Goal: Check status: Verify the current state of an ongoing process or item

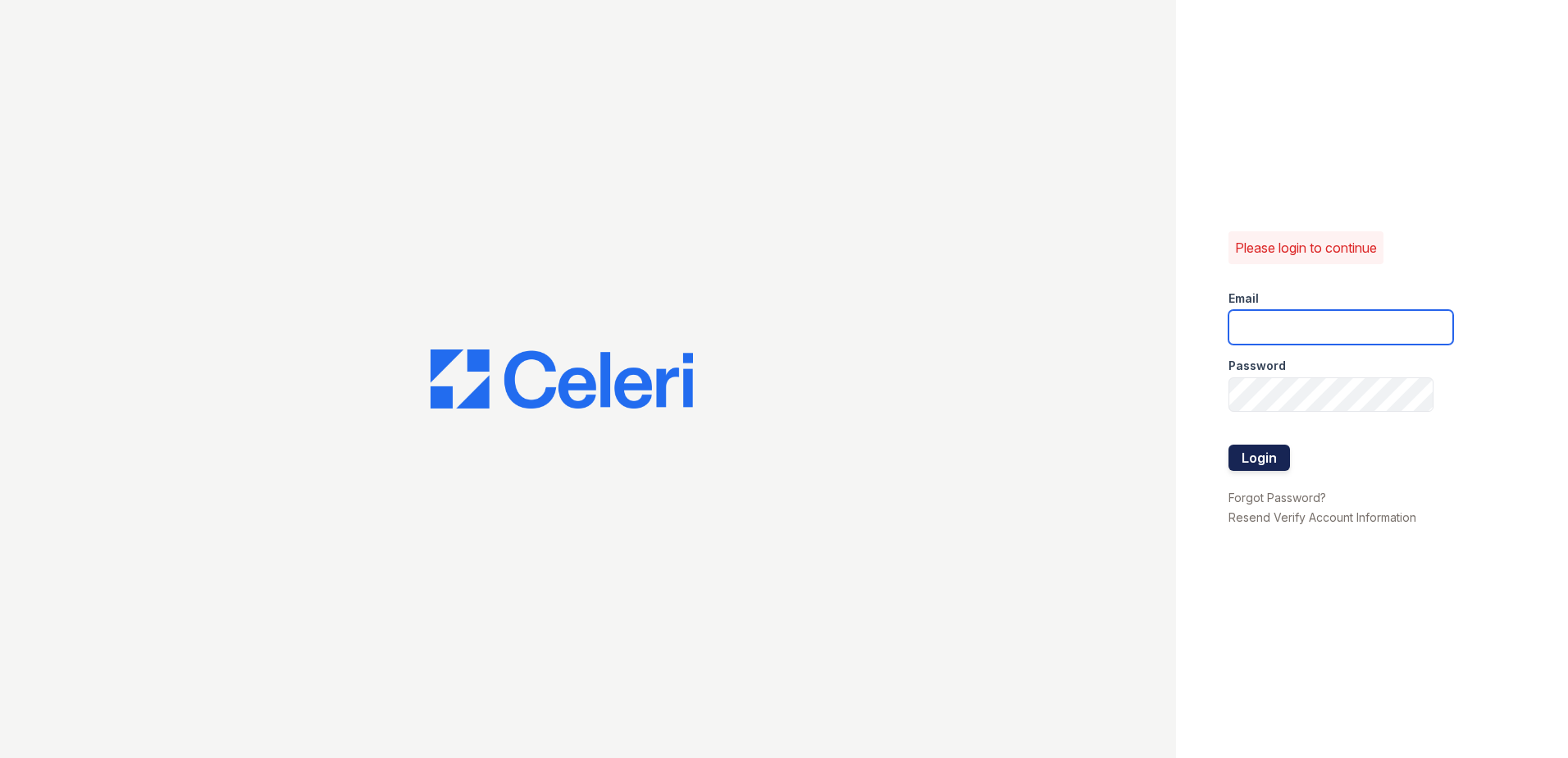
type input "dbailey@trinity-pm.com"
click at [1259, 455] on button "Login" at bounding box center [1259, 457] width 61 height 26
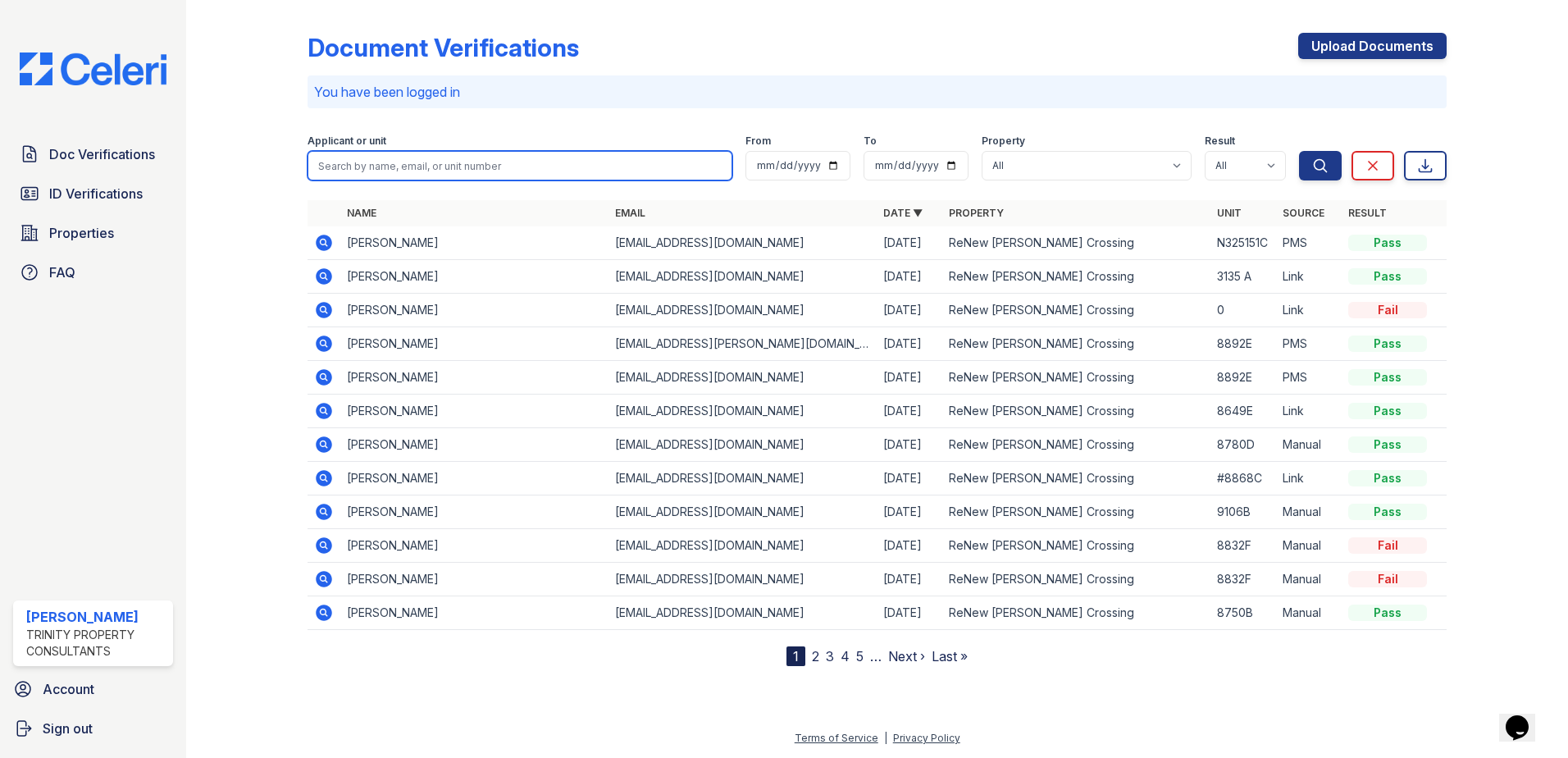
click at [398, 163] on input "search" at bounding box center [519, 165] width 424 height 29
type input "briana"
click at [1299, 151] on button "Search" at bounding box center [1320, 165] width 43 height 29
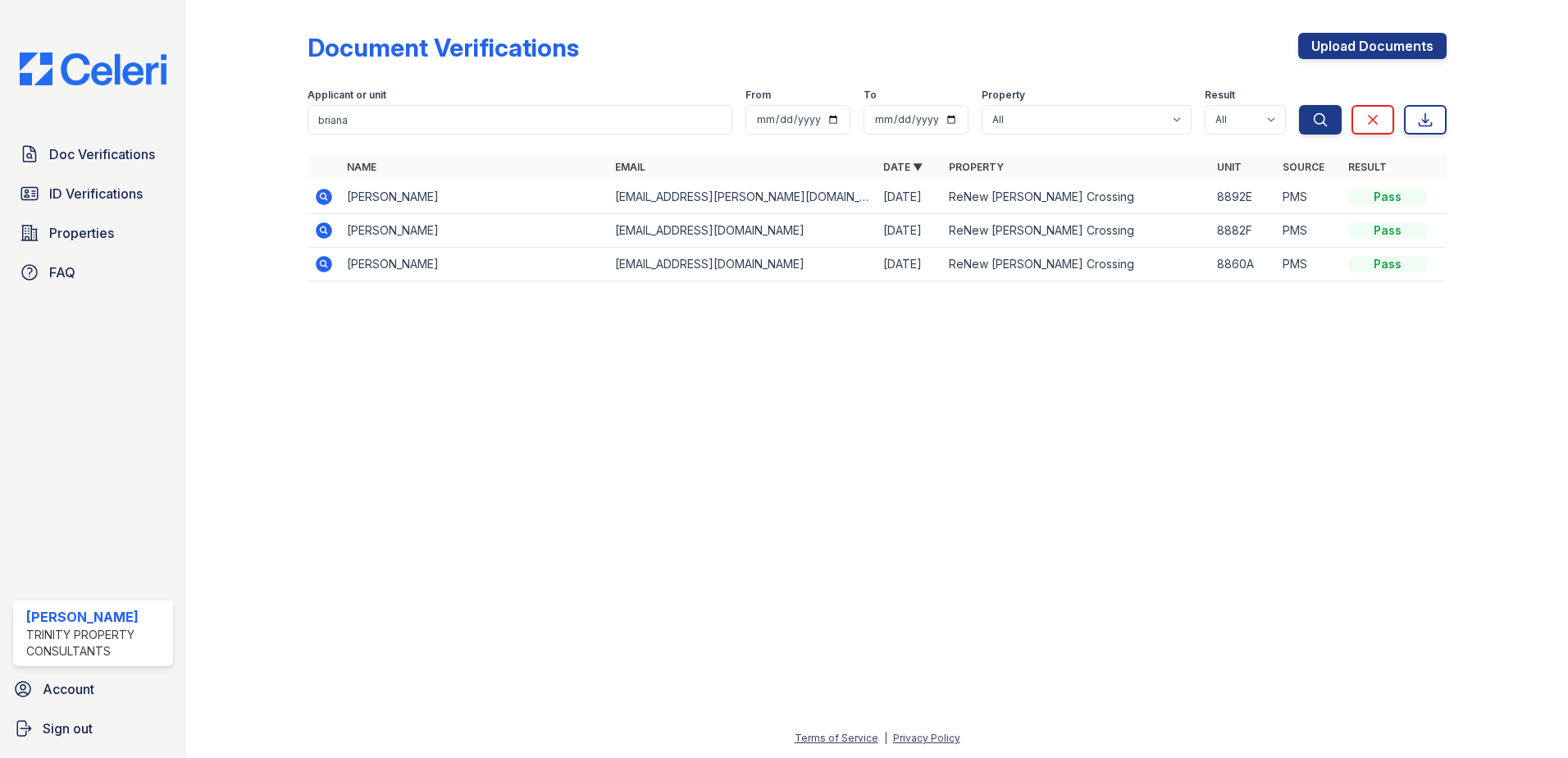
click at [317, 193] on icon at bounding box center [324, 197] width 17 height 17
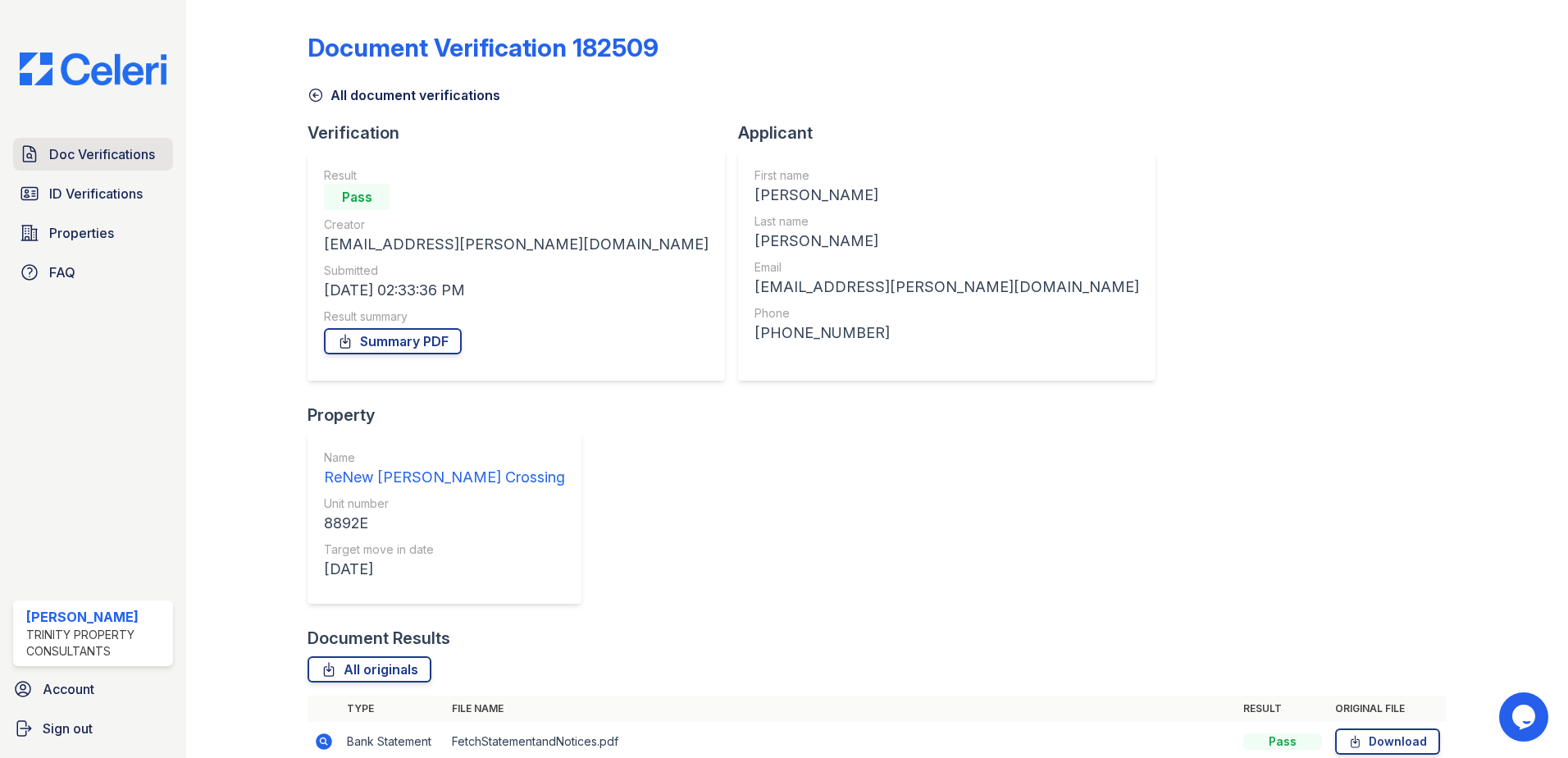
click at [78, 147] on span "Doc Verifications" at bounding box center [102, 154] width 105 height 20
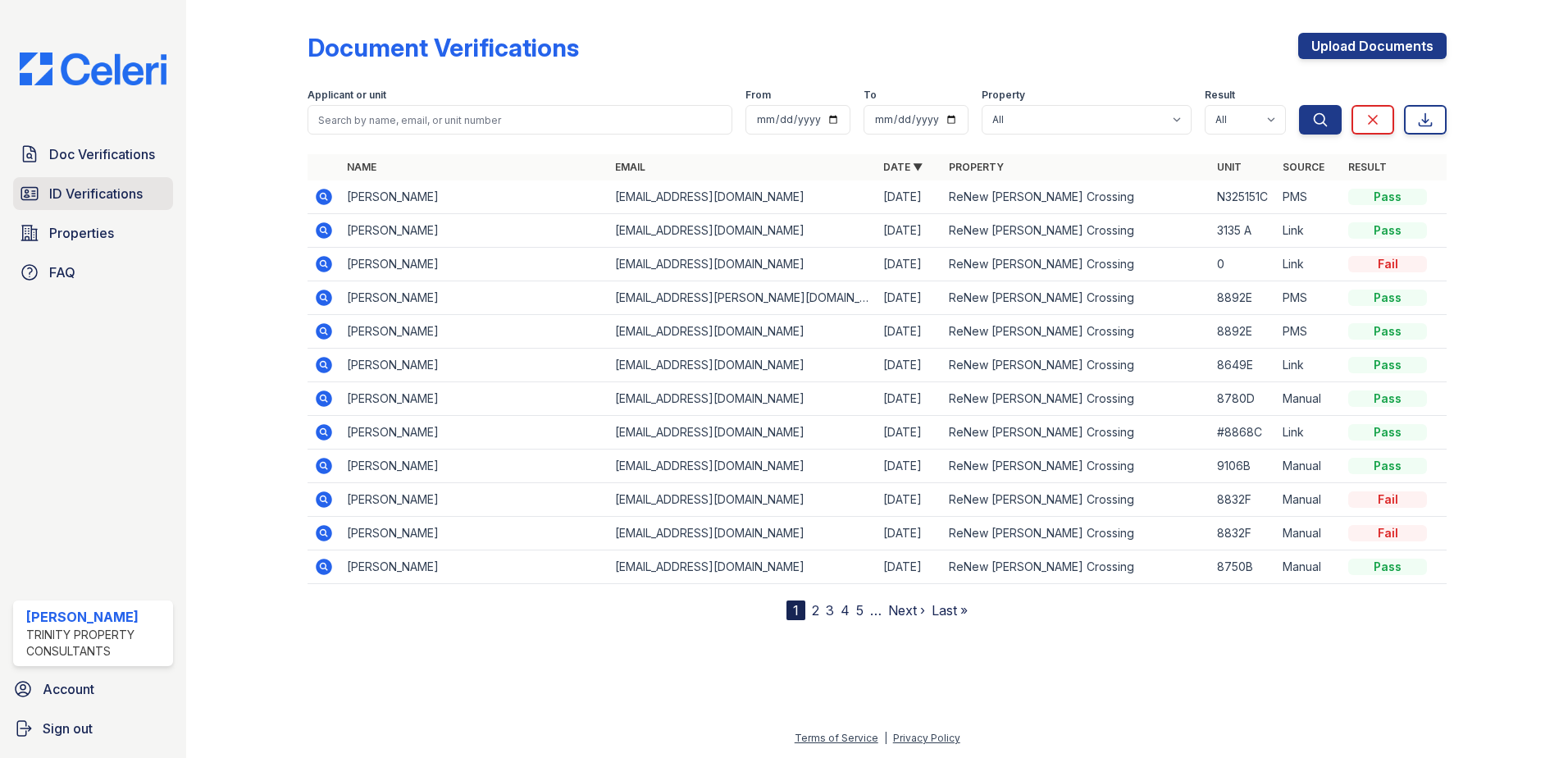
click at [85, 190] on span "ID Verifications" at bounding box center [96, 193] width 94 height 20
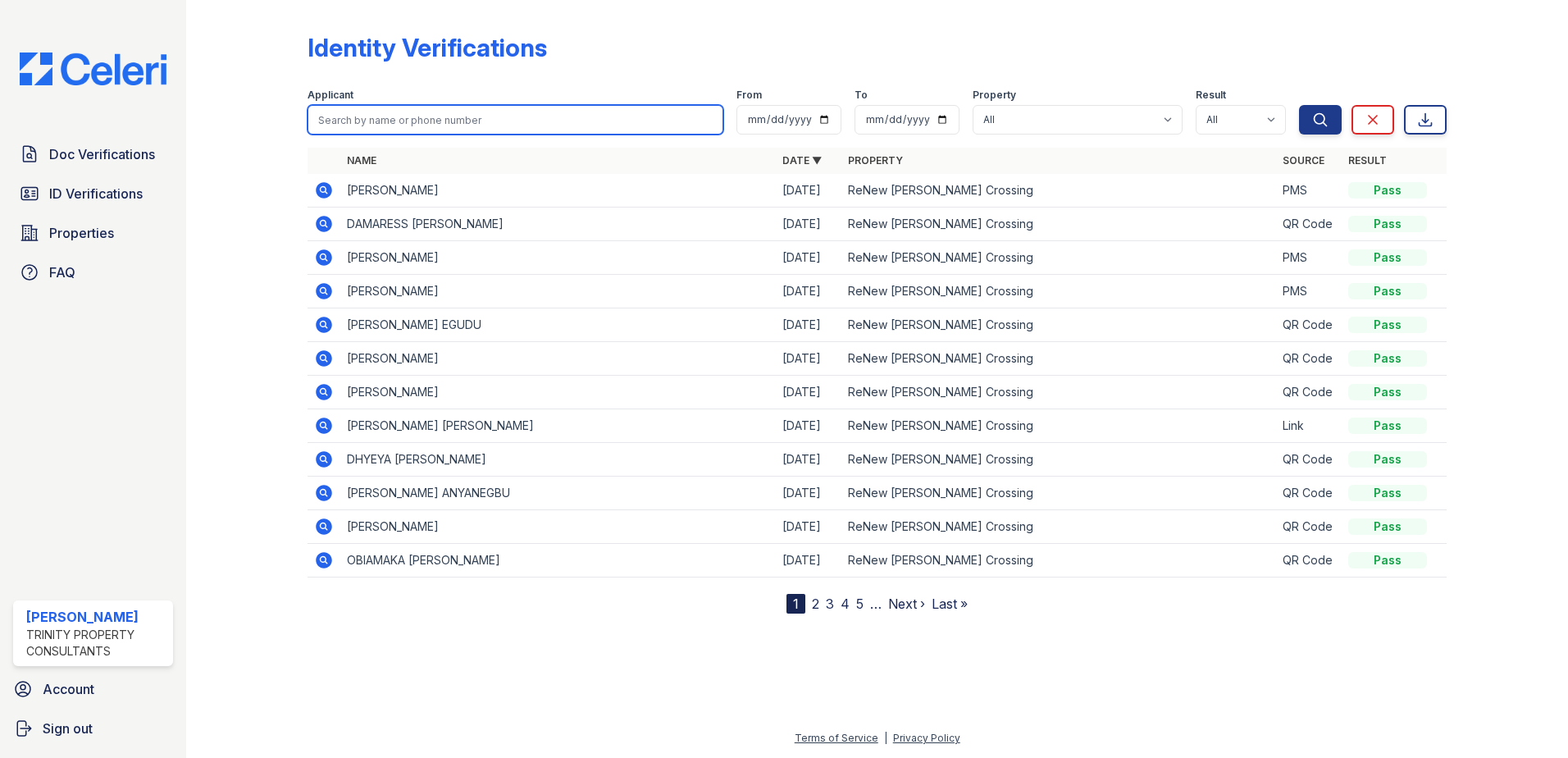
click at [365, 118] on input "search" at bounding box center [515, 119] width 416 height 29
type input "briana"
click at [1299, 105] on button "Search" at bounding box center [1320, 119] width 43 height 29
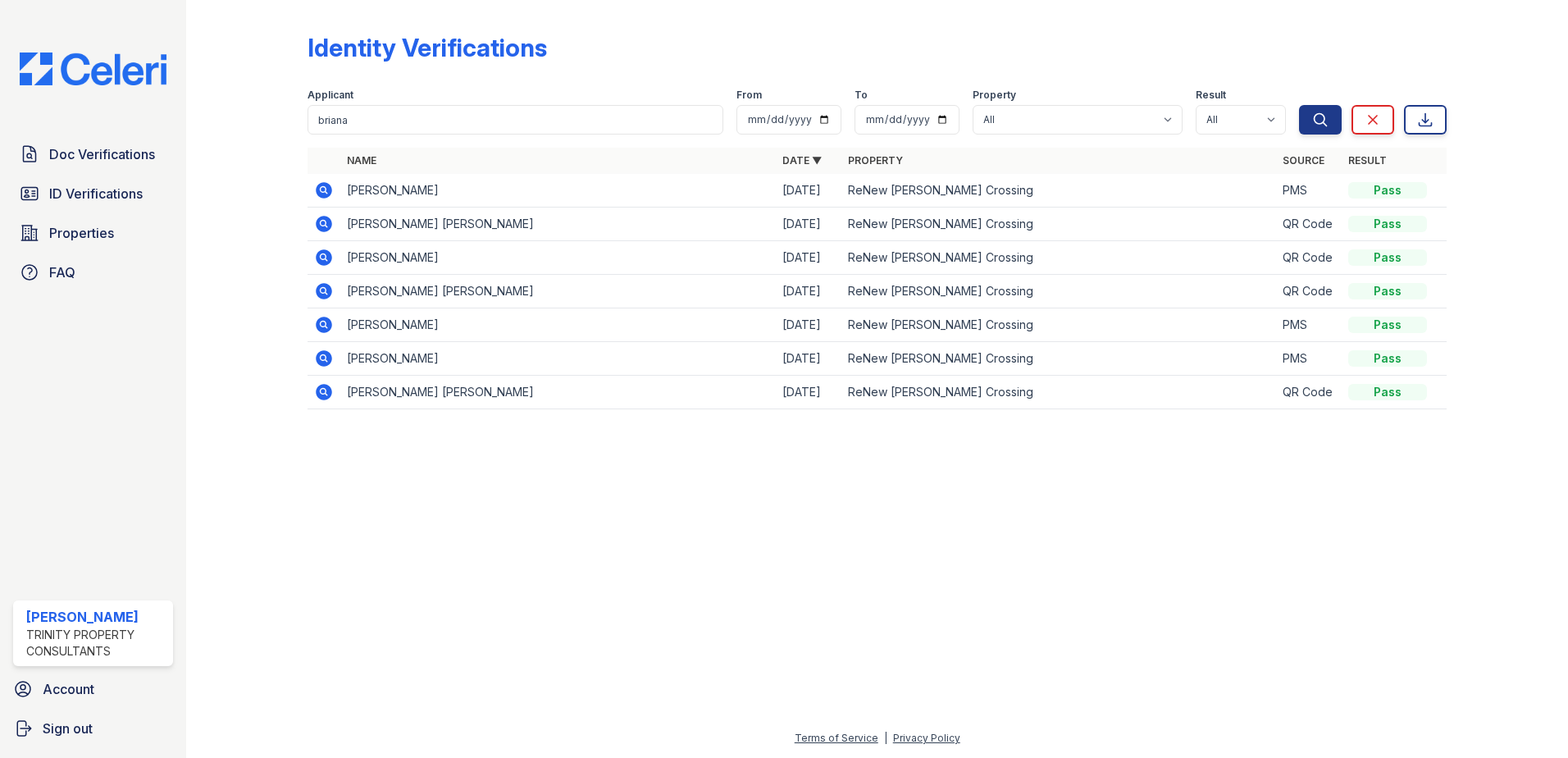
click at [319, 181] on icon at bounding box center [324, 191] width 20 height 20
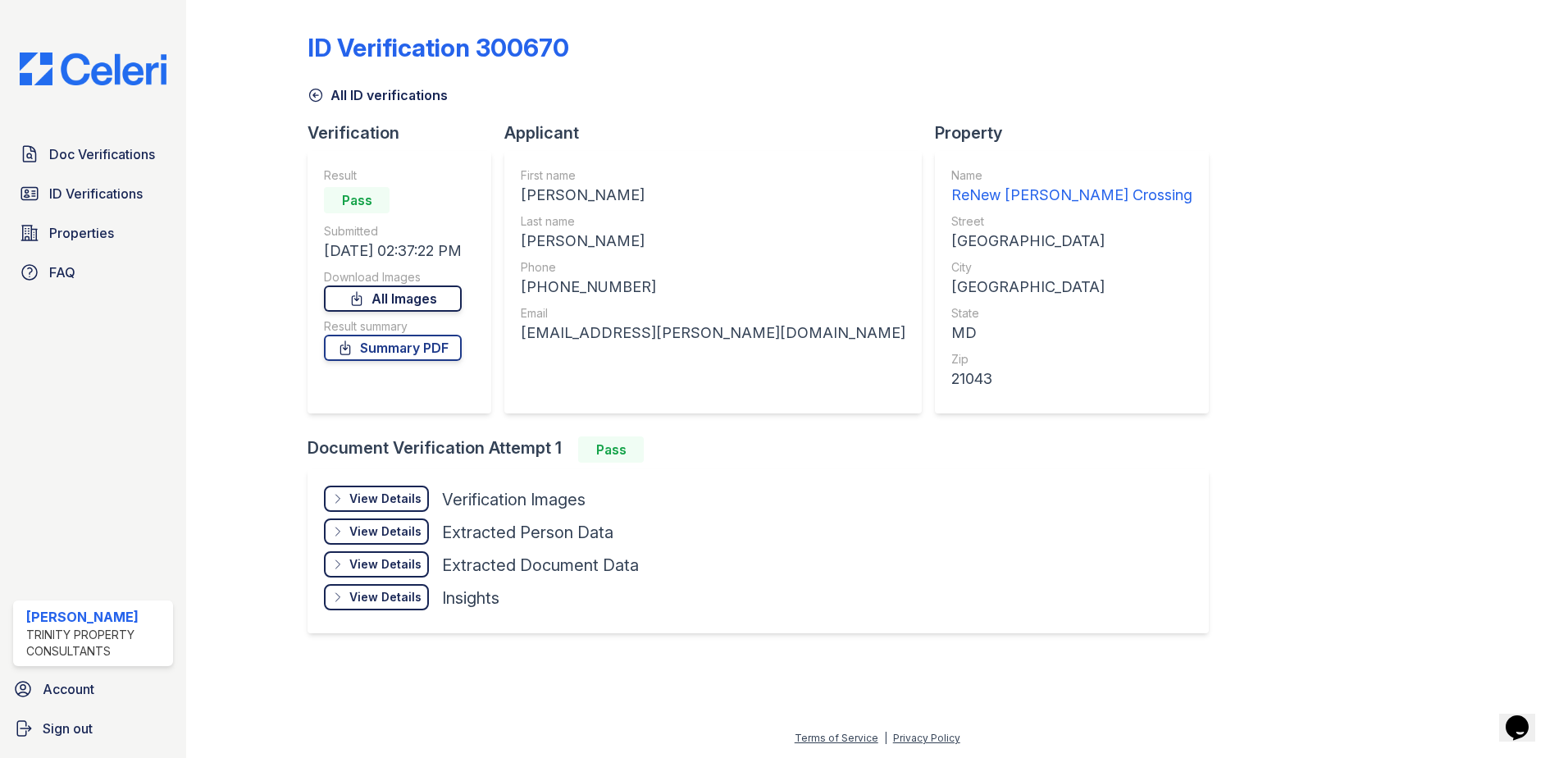
click at [362, 302] on icon at bounding box center [357, 299] width 9 height 13
click at [332, 706] on div at bounding box center [877, 705] width 1329 height 46
click at [363, 313] on div "Result Pass Submitted 08/25/25 02:37:22 PM Download Images All Images Result su…" at bounding box center [393, 282] width 138 height 229
click at [374, 302] on link "All Images" at bounding box center [393, 298] width 138 height 26
